Goal: Check status

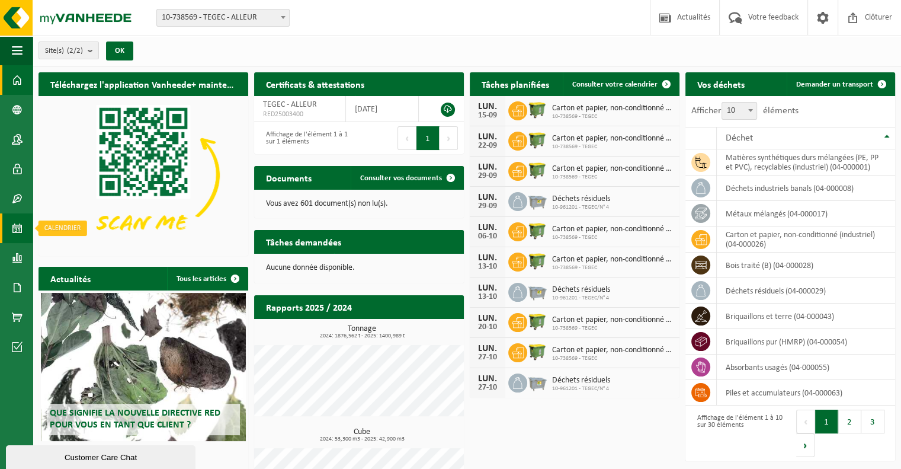
click at [17, 228] on span at bounding box center [17, 228] width 11 height 30
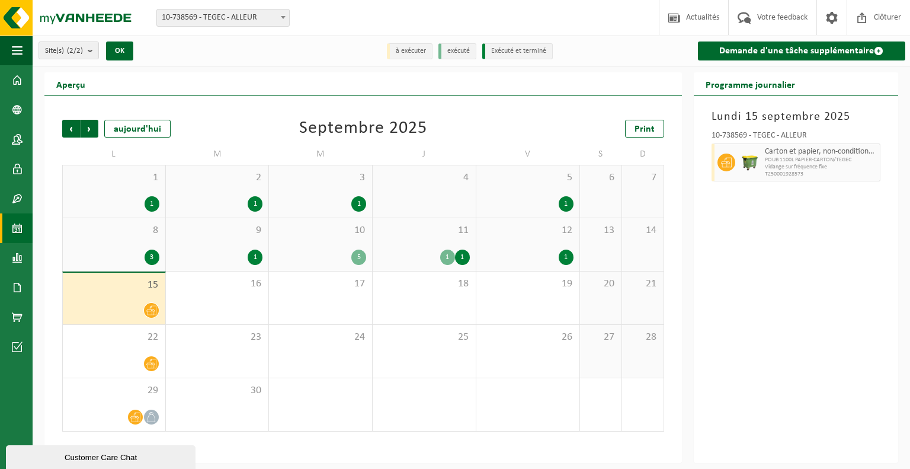
click at [444, 256] on div "1" at bounding box center [447, 256] width 15 height 15
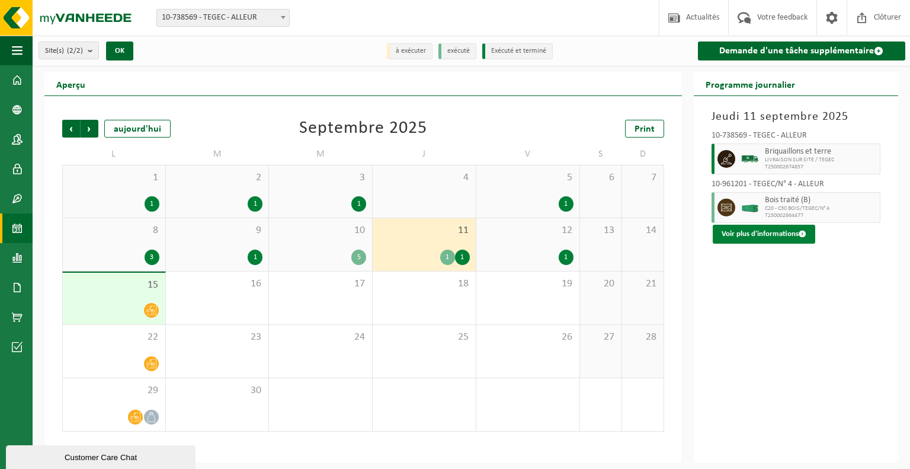
click at [778, 232] on button "Voir plus d'informations" at bounding box center [764, 234] width 102 height 19
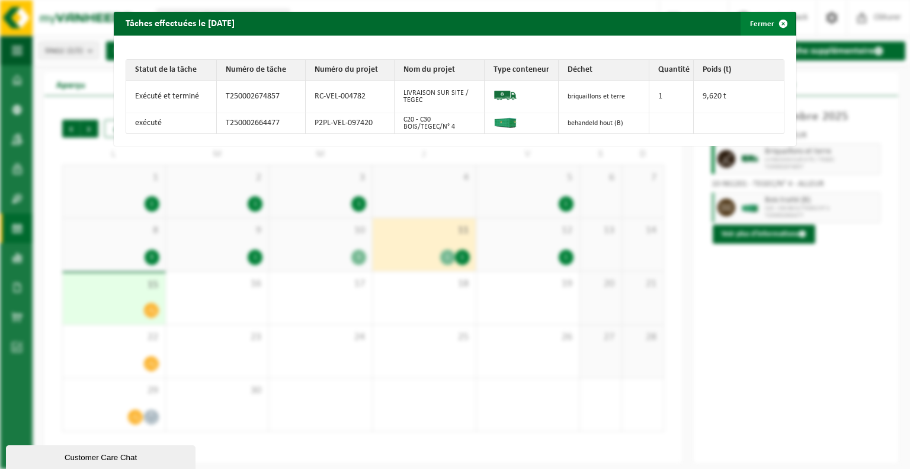
click at [771, 22] on span "button" at bounding box center [783, 24] width 24 height 24
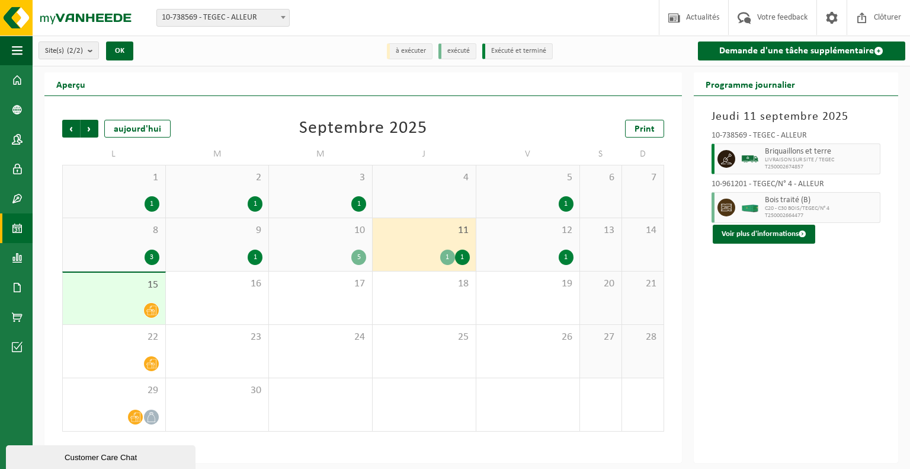
click at [358, 260] on div "5" at bounding box center [358, 256] width 15 height 15
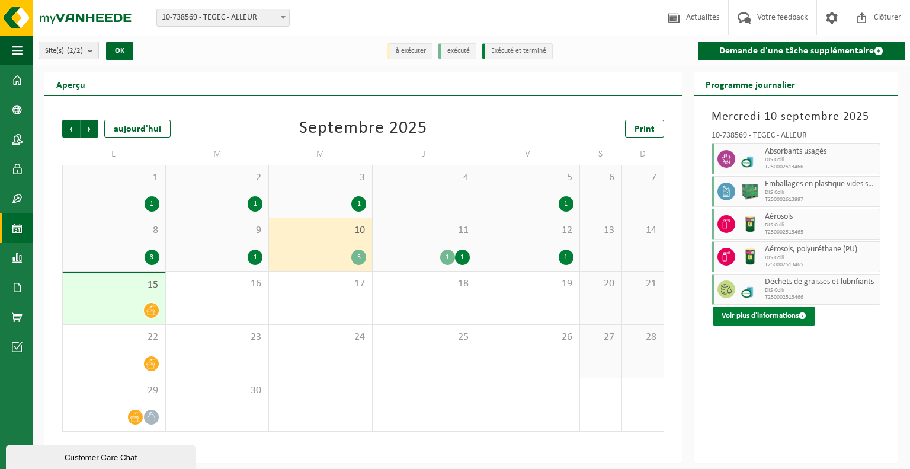
click at [784, 310] on button "Voir plus d'informations" at bounding box center [764, 315] width 102 height 19
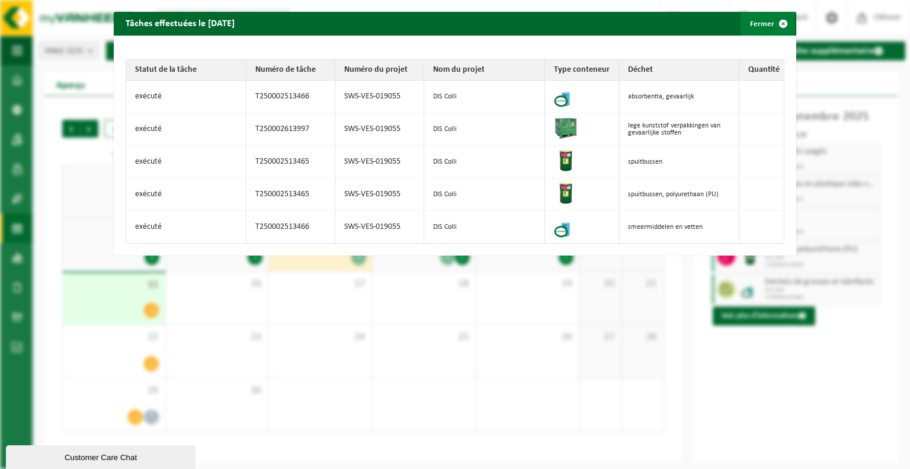
click at [773, 23] on span "button" at bounding box center [783, 24] width 24 height 24
